Goal: Information Seeking & Learning: Learn about a topic

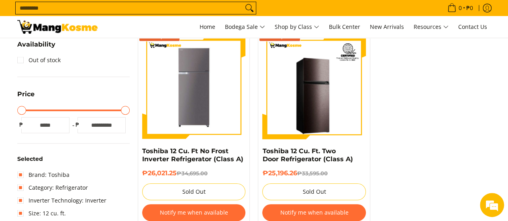
scroll to position [153, 0]
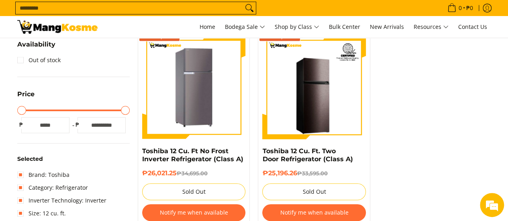
click at [212, 107] on img at bounding box center [194, 88] width 96 height 104
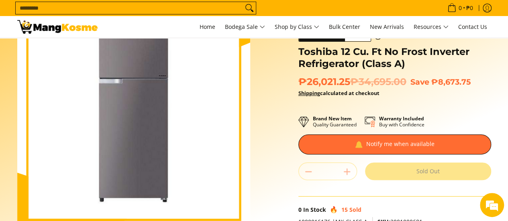
scroll to position [80, 0]
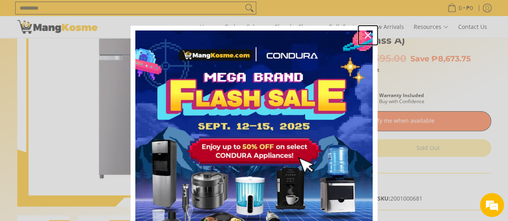
click at [365, 35] on icon "close icon" at bounding box center [368, 35] width 6 height 6
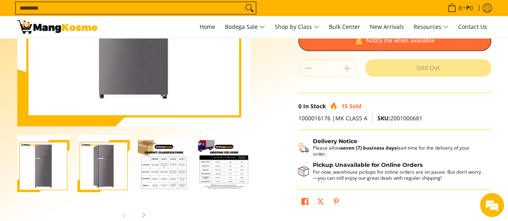
scroll to position [0, 0]
click at [154, 168] on img "Toshiba 12 Cu. Ft No Frost Inverter Refrigerator (Class A)-3" at bounding box center [164, 166] width 52 height 52
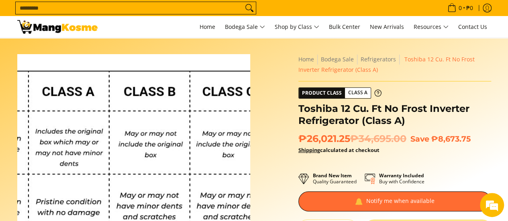
click at [166, 178] on img at bounding box center [133, 170] width 233 height 233
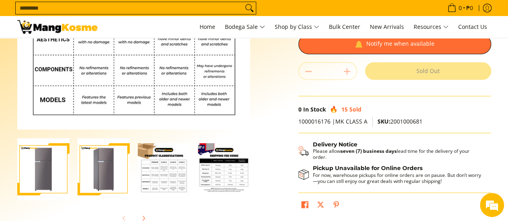
scroll to position [161, 0]
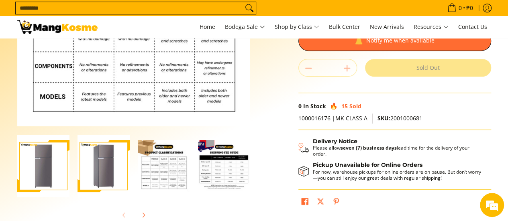
click at [236, 176] on img "Toshiba 12 Cu. Ft No Frost Inverter Refrigerator (Class A)-4" at bounding box center [224, 166] width 52 height 52
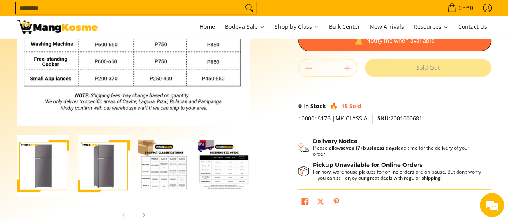
click at [223, 175] on img "Toshiba 12 Cu. Ft No Frost Inverter Refrigerator (Class A)-4" at bounding box center [224, 166] width 52 height 52
click at [231, 172] on img "Toshiba 12 Cu. Ft No Frost Inverter Refrigerator (Class A)-4" at bounding box center [224, 166] width 52 height 52
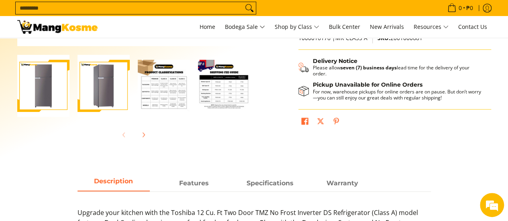
scroll to position [201, 0]
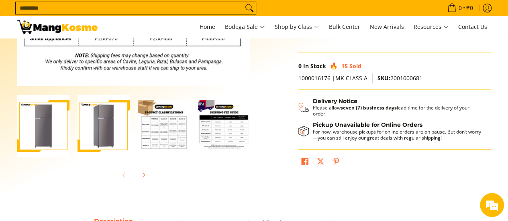
click at [47, 139] on img "Toshiba 12 Cu. Ft No Frost Inverter Refrigerator (Class A)-1" at bounding box center [43, 126] width 52 height 62
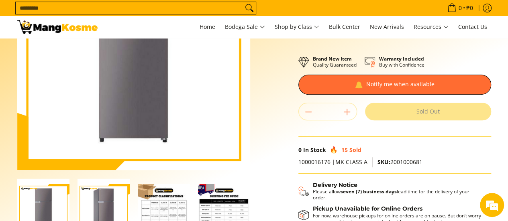
scroll to position [120, 0]
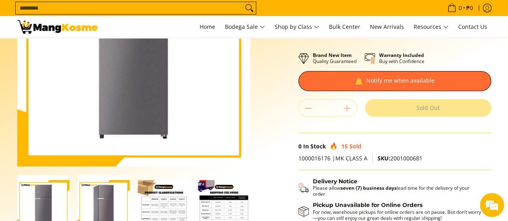
click at [173, 208] on img "Toshiba 12 Cu. Ft No Frost Inverter Refrigerator (Class A)-3" at bounding box center [164, 206] width 52 height 52
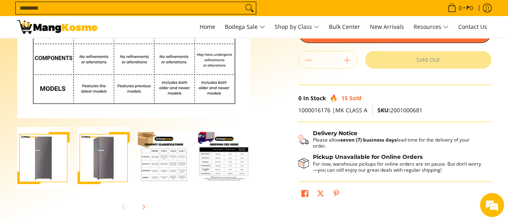
scroll to position [241, 0]
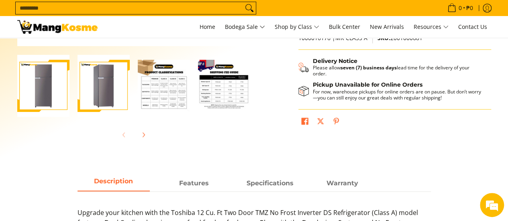
click at [187, 109] on img "Toshiba 12 Cu. Ft No Frost Inverter Refrigerator (Class A)-3" at bounding box center [164, 86] width 52 height 52
click at [168, 104] on img "Toshiba 12 Cu. Ft No Frost Inverter Refrigerator (Class A)-3" at bounding box center [164, 86] width 52 height 52
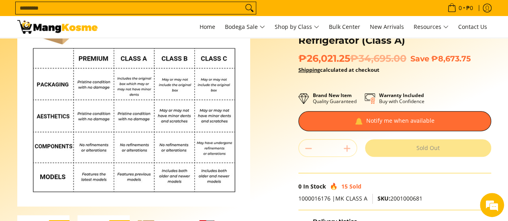
scroll to position [0, 0]
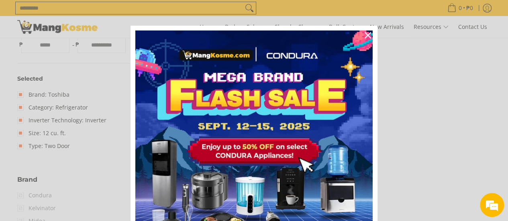
scroll to position [314, 0]
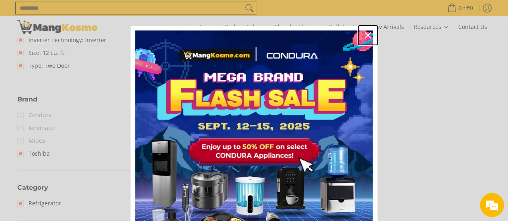
click at [365, 37] on icon "close icon" at bounding box center [368, 35] width 6 height 6
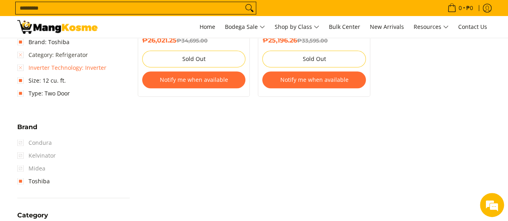
scroll to position [233, 0]
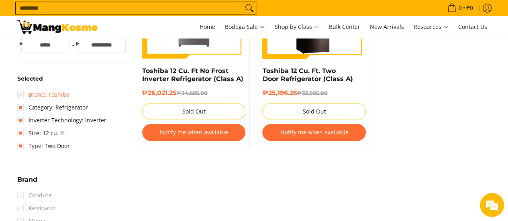
click at [19, 94] on link "Brand: Toshiba" at bounding box center [43, 94] width 52 height 13
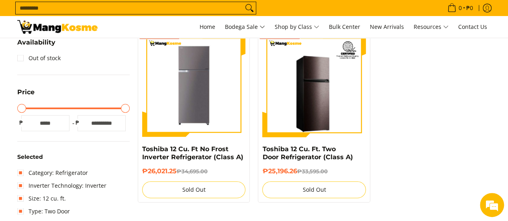
scroll to position [273, 0]
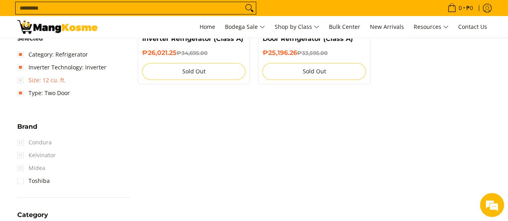
click at [19, 81] on link "Size: 12 cu. ft." at bounding box center [41, 80] width 49 height 13
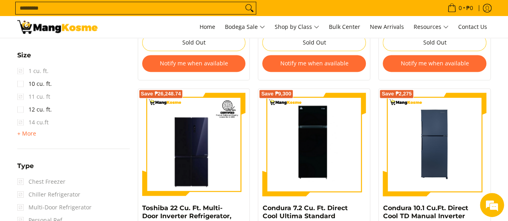
scroll to position [514, 0]
